Goal: Transaction & Acquisition: Purchase product/service

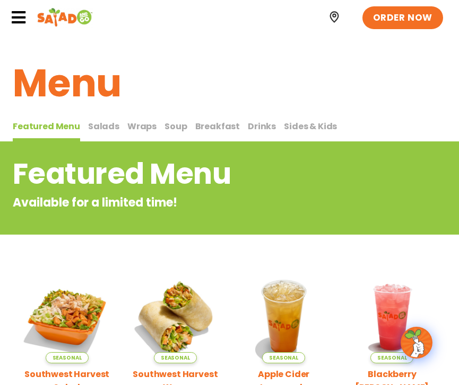
click at [134, 126] on span "Wraps" at bounding box center [141, 126] width 29 height 12
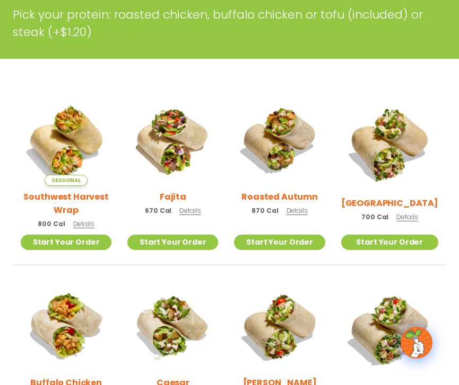
scroll to position [212, 0]
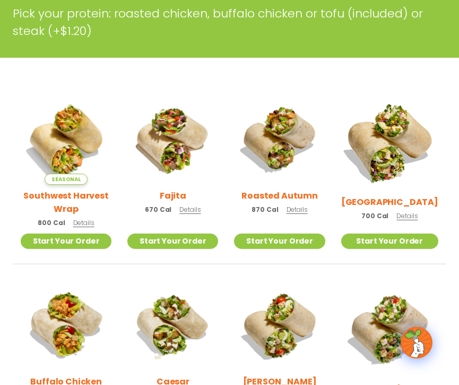
click at [385, 160] on img at bounding box center [389, 142] width 114 height 114
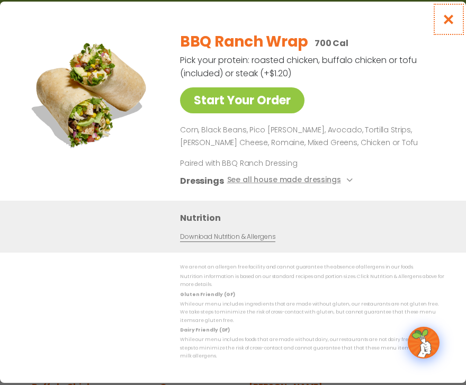
click at [442, 27] on button "Close modal" at bounding box center [449, 20] width 34 height 36
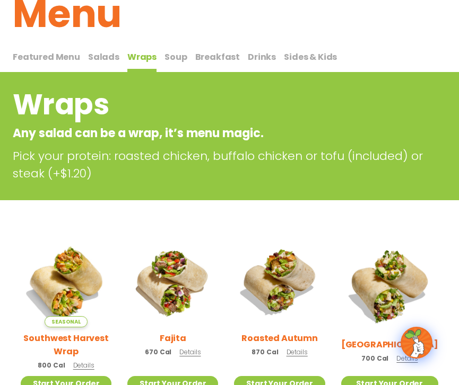
scroll to position [53, 0]
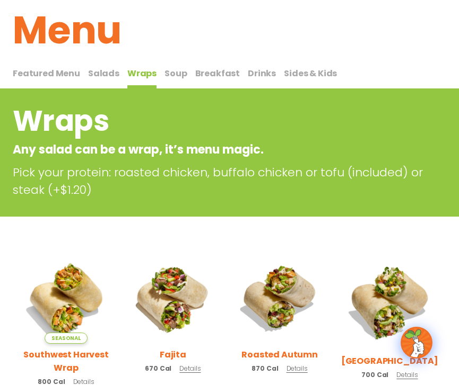
click at [102, 75] on span "Salads" at bounding box center [103, 73] width 31 height 12
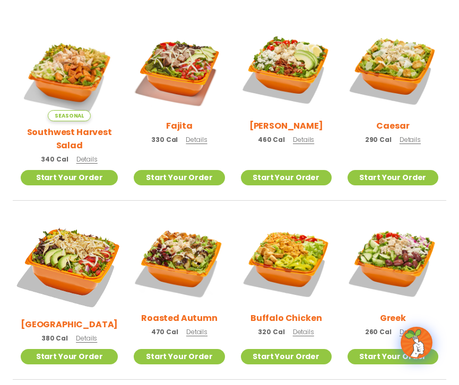
scroll to position [318, 0]
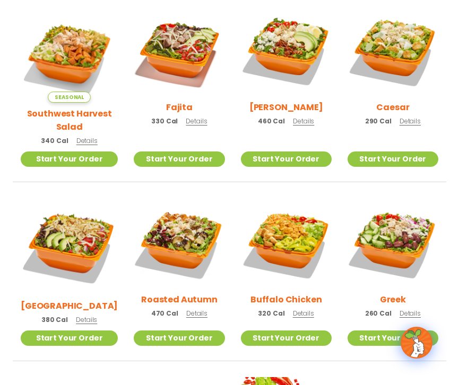
click at [60, 232] on img at bounding box center [69, 246] width 97 height 97
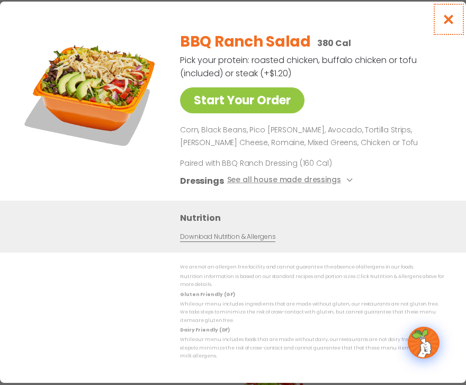
click at [447, 20] on icon "Close modal" at bounding box center [449, 19] width 13 height 11
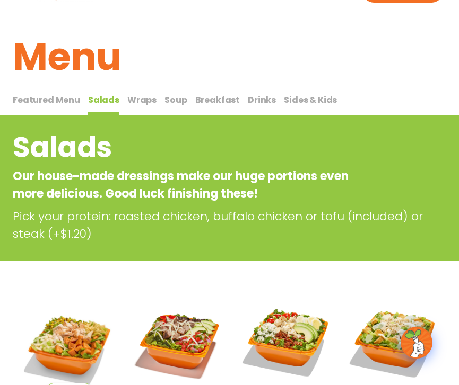
scroll to position [0, 0]
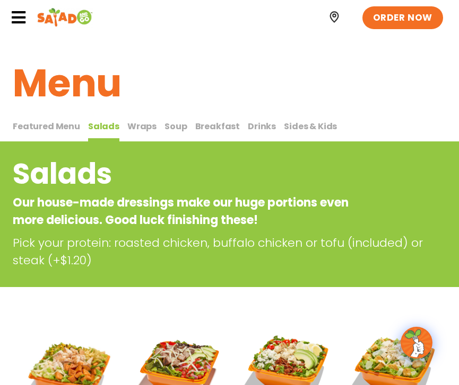
click at [135, 123] on span "Wraps" at bounding box center [141, 126] width 29 height 12
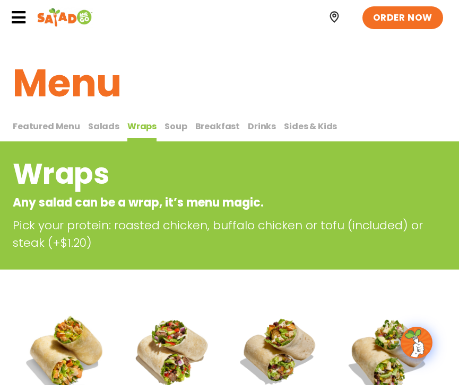
click at [107, 124] on span "Salads" at bounding box center [103, 126] width 31 height 12
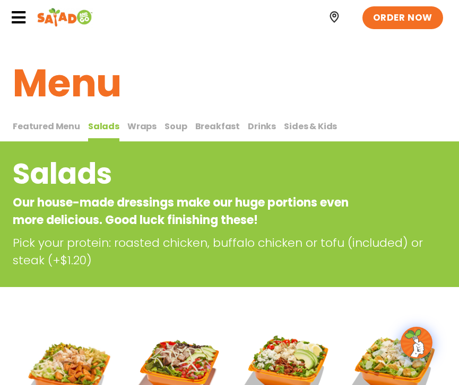
click at [144, 127] on span "Wraps" at bounding box center [141, 126] width 29 height 12
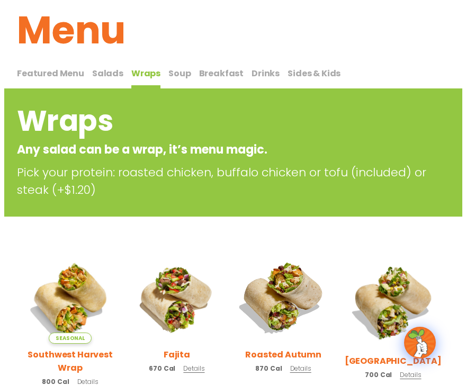
scroll to position [106, 0]
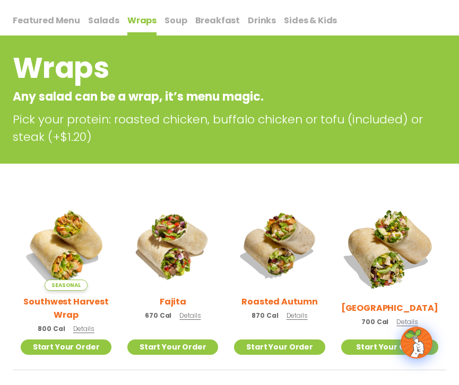
click at [382, 252] on img at bounding box center [389, 248] width 114 height 114
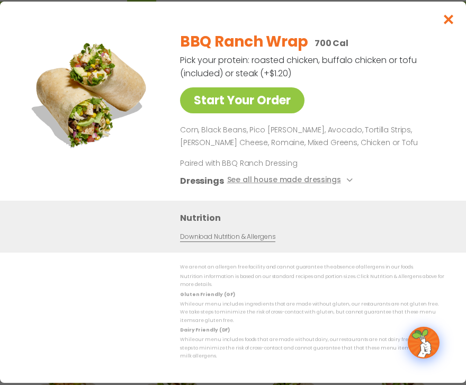
scroll to position [142, 0]
drag, startPoint x: 129, startPoint y: 135, endPoint x: 138, endPoint y: 205, distance: 70.6
click at [138, 201] on div "Start Your Order" at bounding box center [91, 112] width 140 height 178
